Goal: Check status: Check status

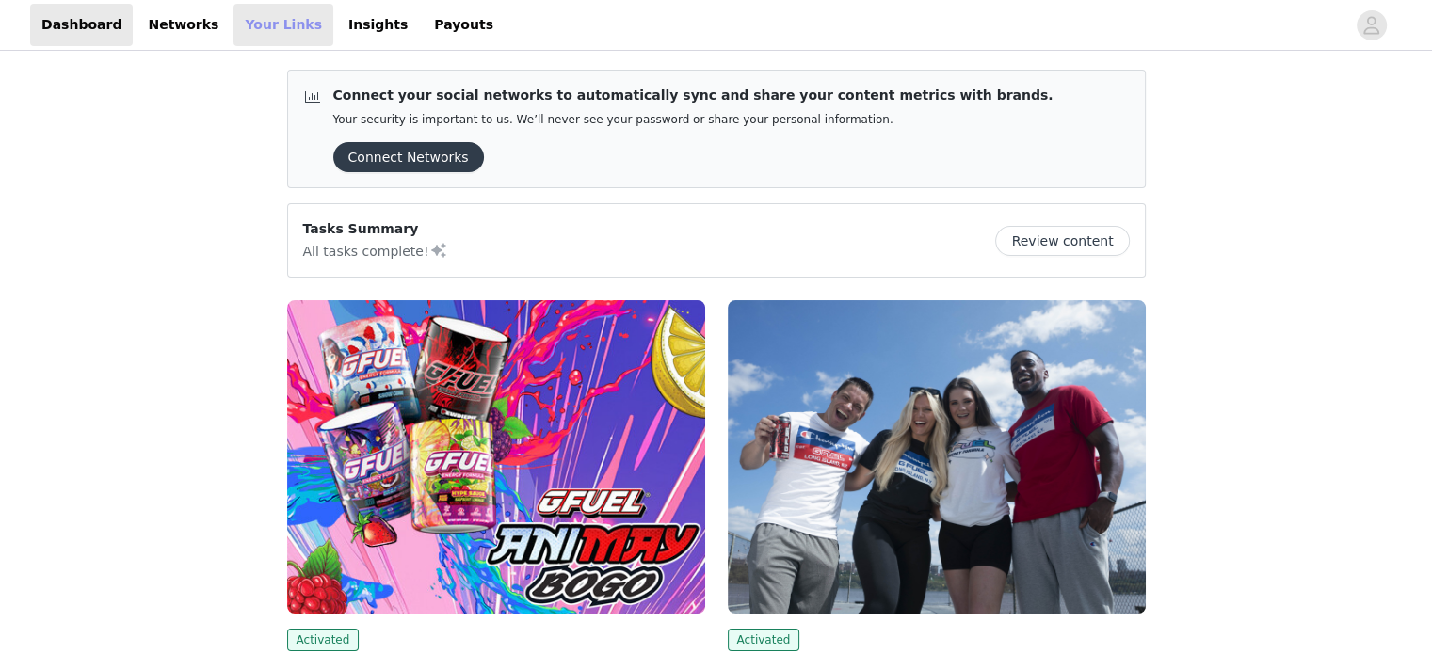
click at [240, 26] on link "Your Links" at bounding box center [284, 25] width 100 height 42
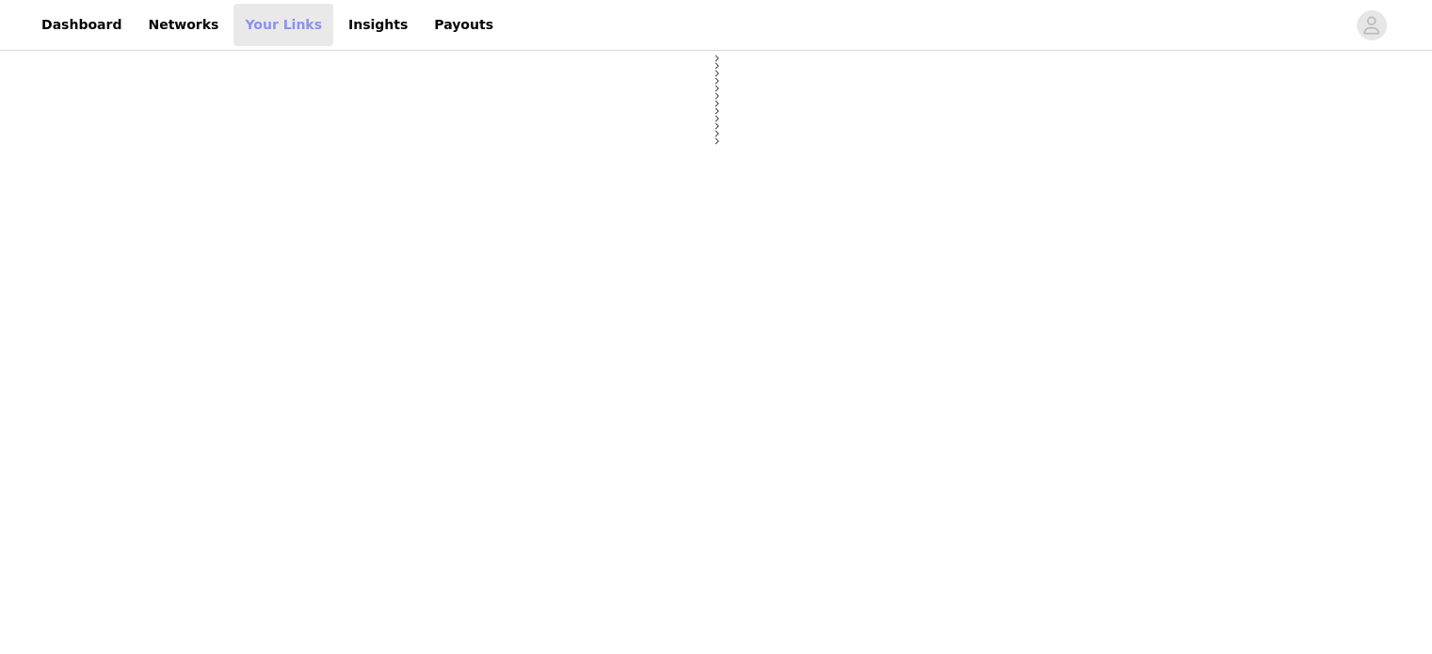
select select "12"
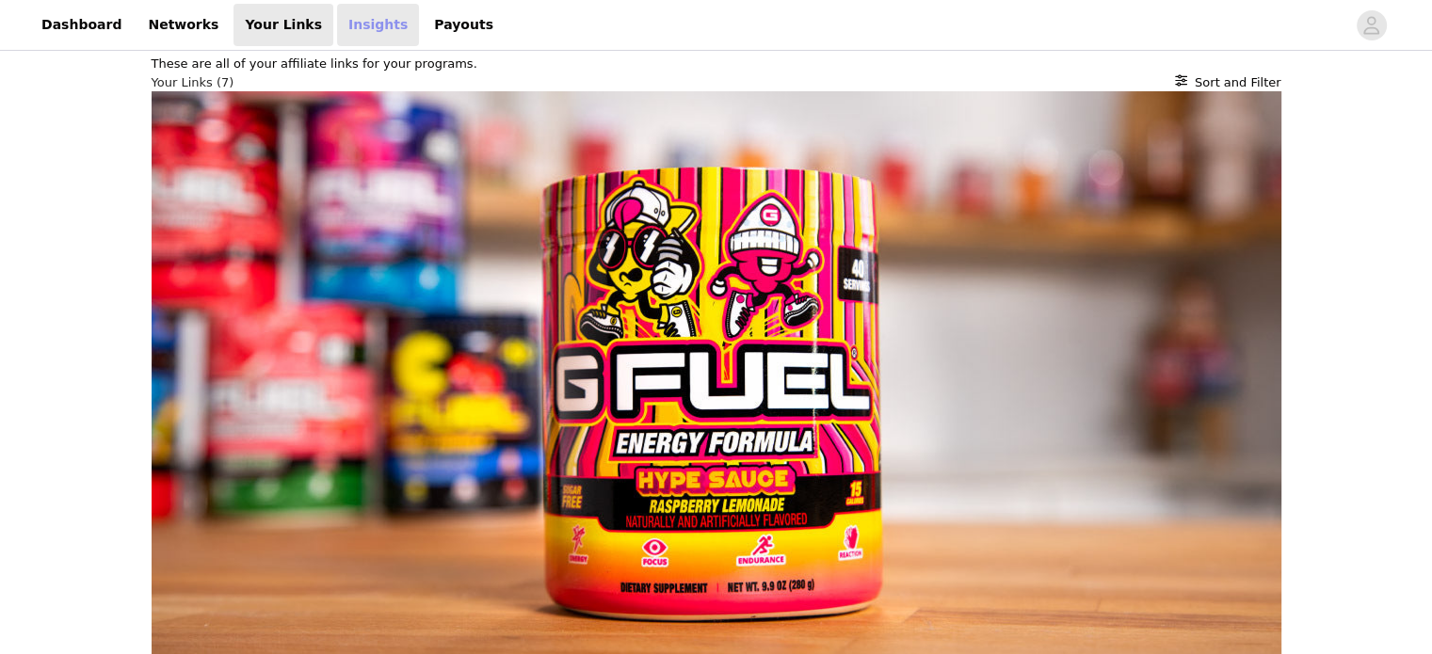
click at [337, 24] on link "Insights" at bounding box center [378, 25] width 82 height 42
